Goal: Navigation & Orientation: Understand site structure

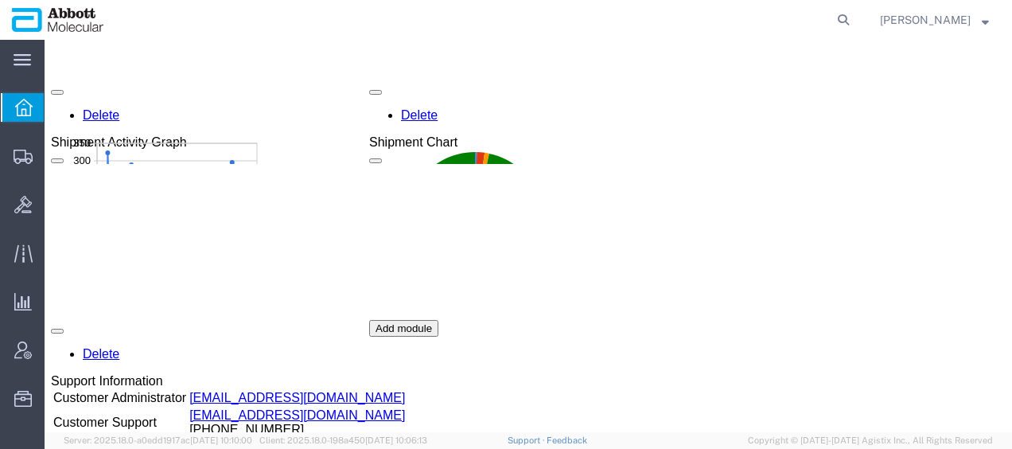
scroll to position [318, 0]
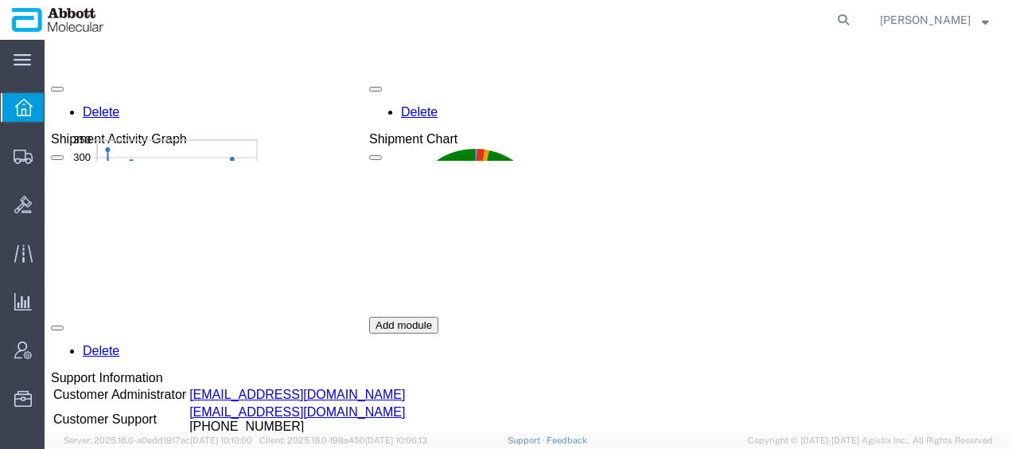
click at [872, 200] on div "Delete 90 Day Shipment Summary In Progress 54 Sent To Bid 0 Booked 226 Shipped …" at bounding box center [528, 197] width 954 height 716
